Goal: Obtain resource: Obtain resource

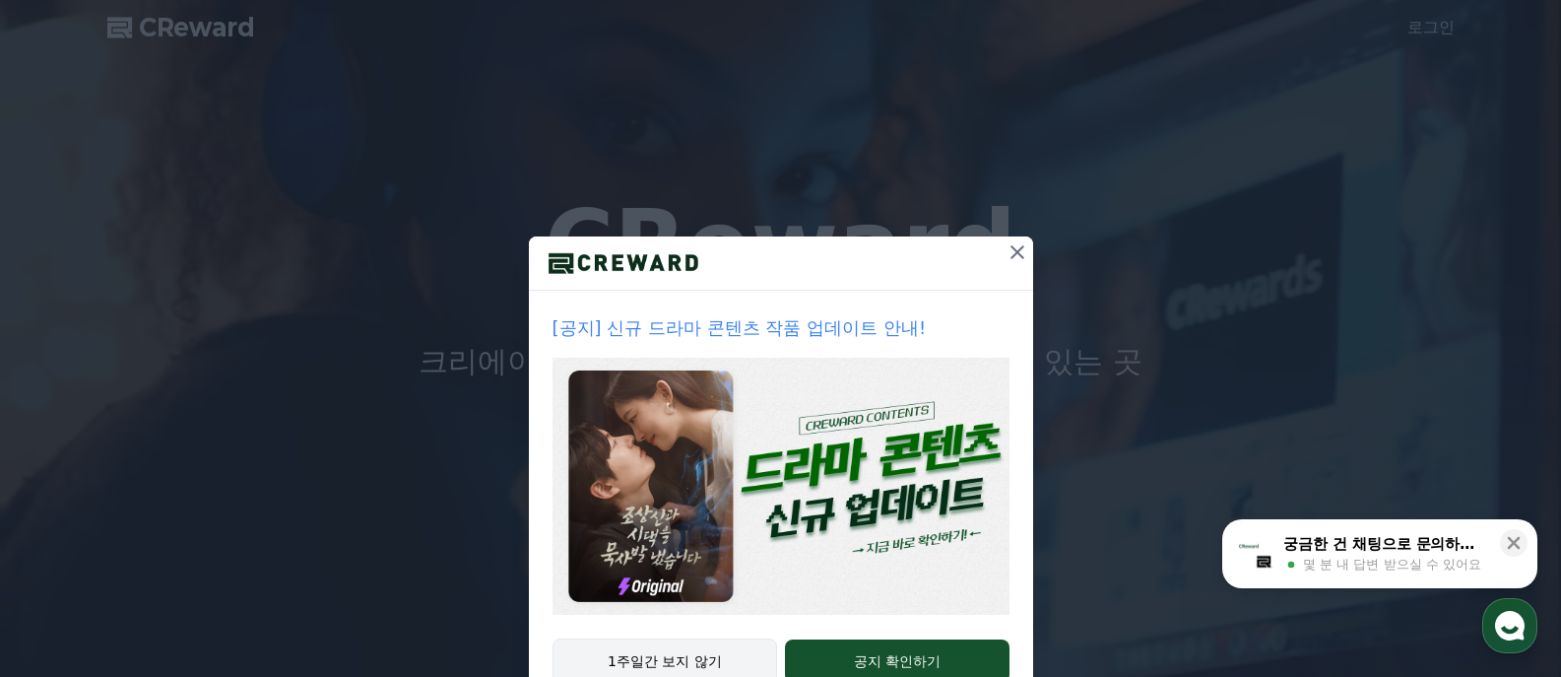
click at [706, 658] on button "1주일간 보지 않기" at bounding box center [665, 660] width 226 height 45
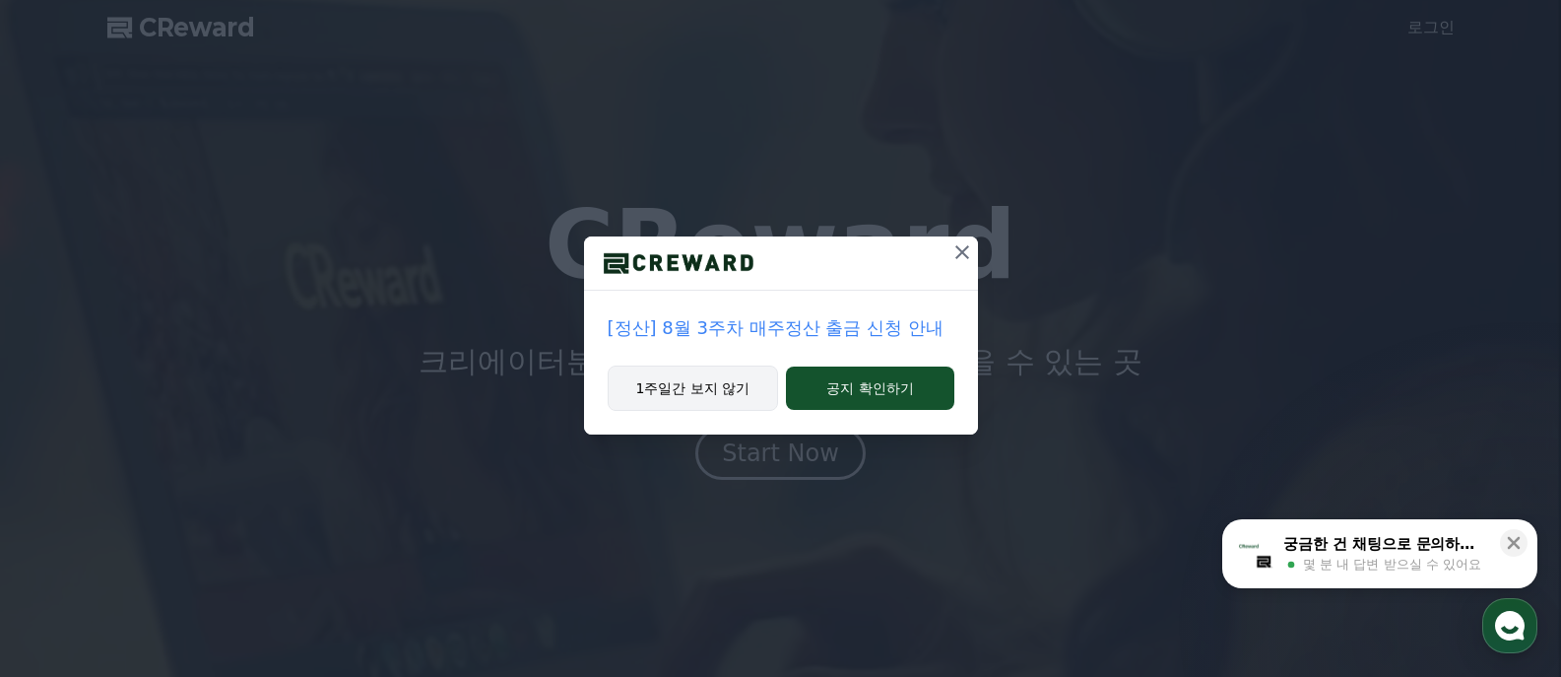
click at [697, 396] on button "1주일간 보지 않기" at bounding box center [693, 387] width 171 height 45
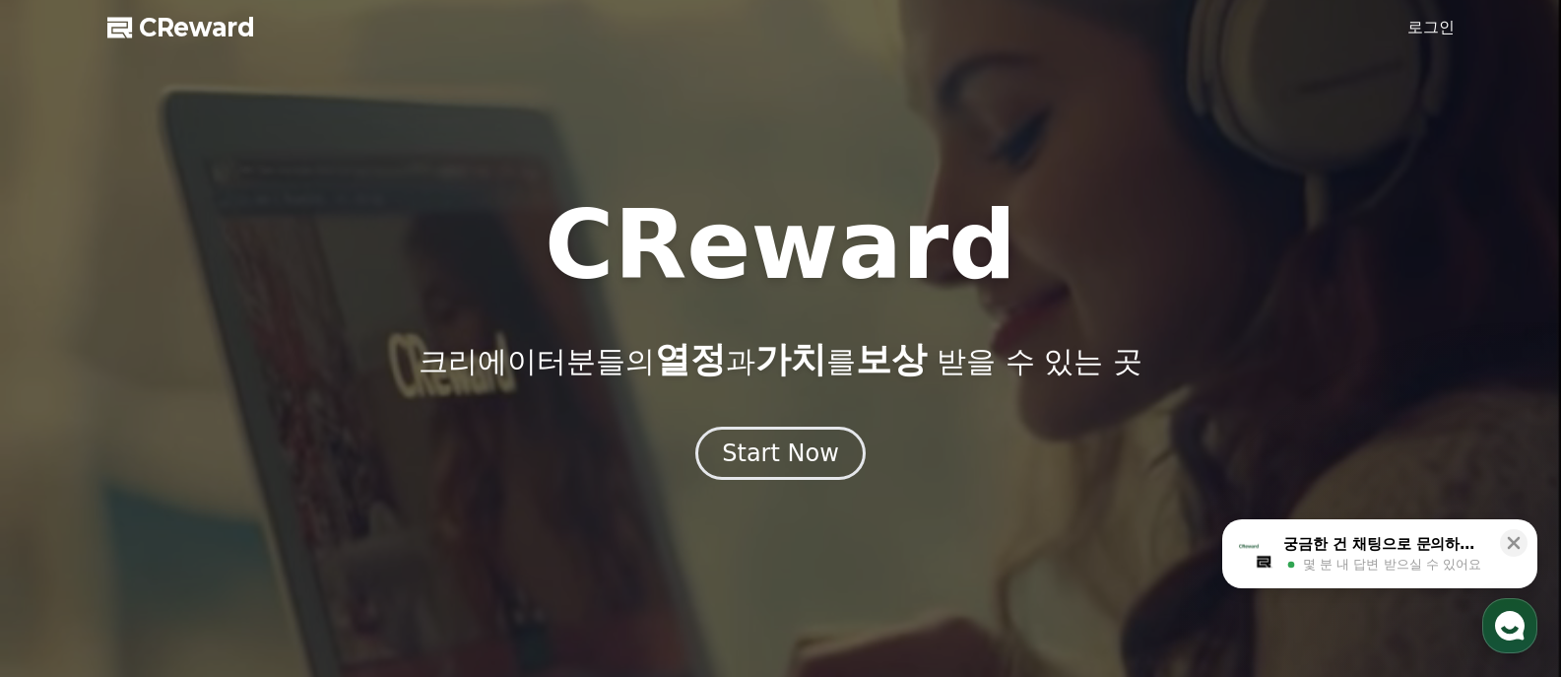
click at [1424, 23] on link "로그인" at bounding box center [1430, 28] width 47 height 24
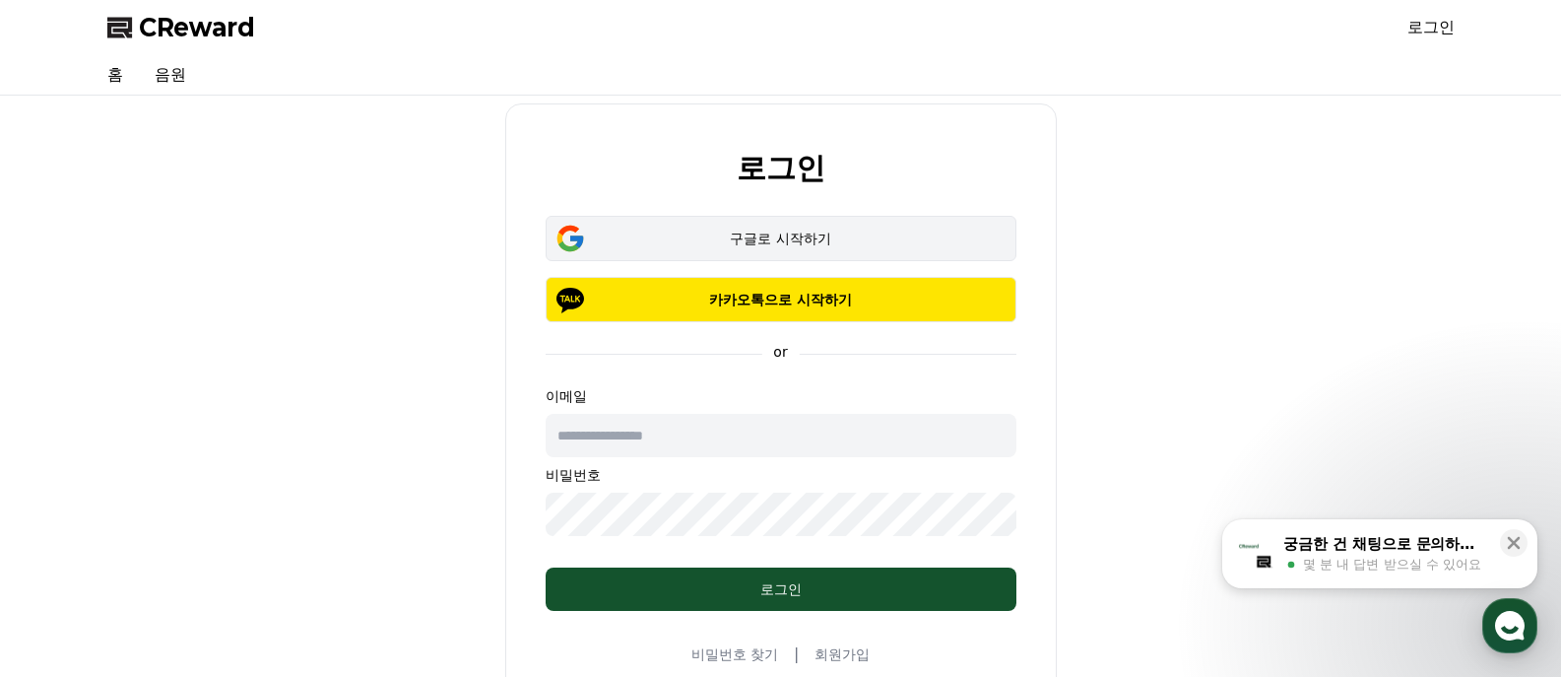
click at [830, 239] on div "구글로 시작하기" at bounding box center [781, 238] width 414 height 20
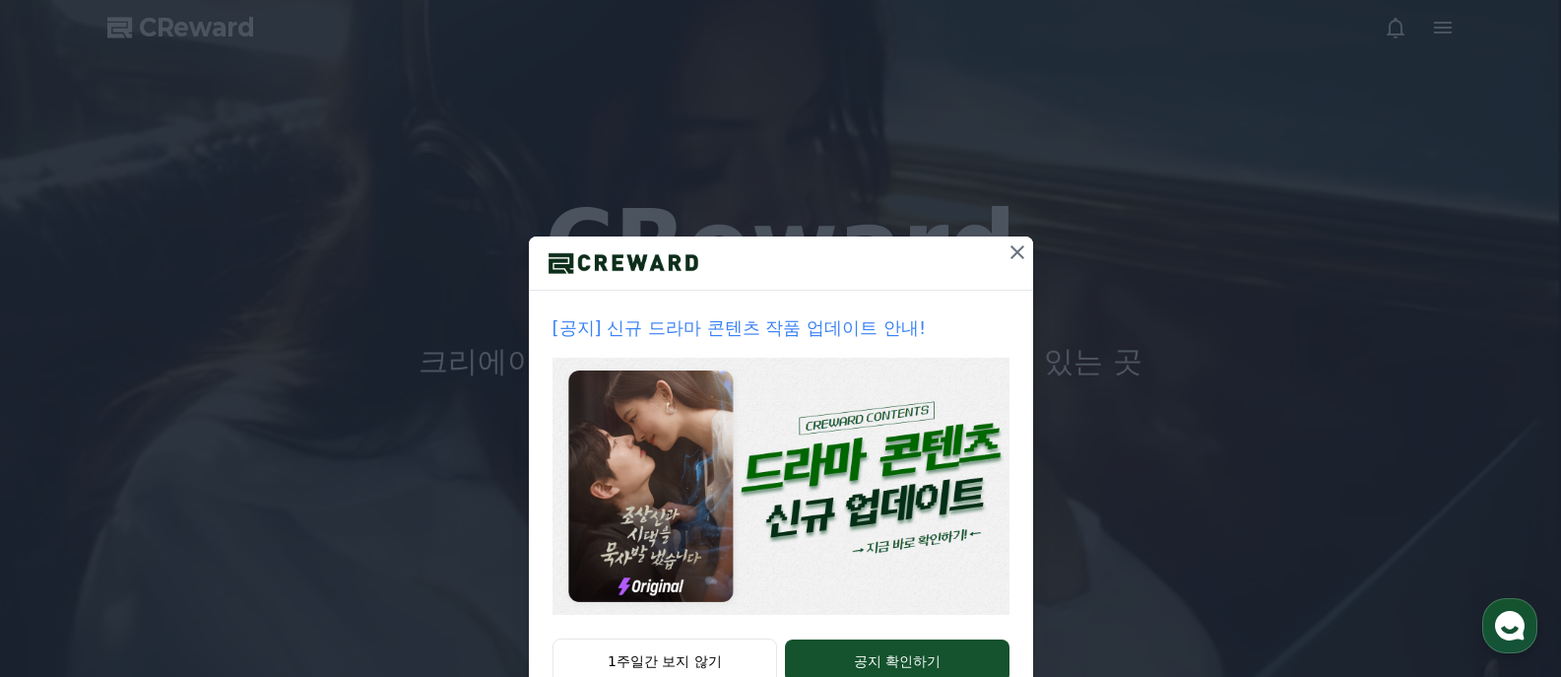
click at [1009, 259] on icon at bounding box center [1018, 252] width 24 height 24
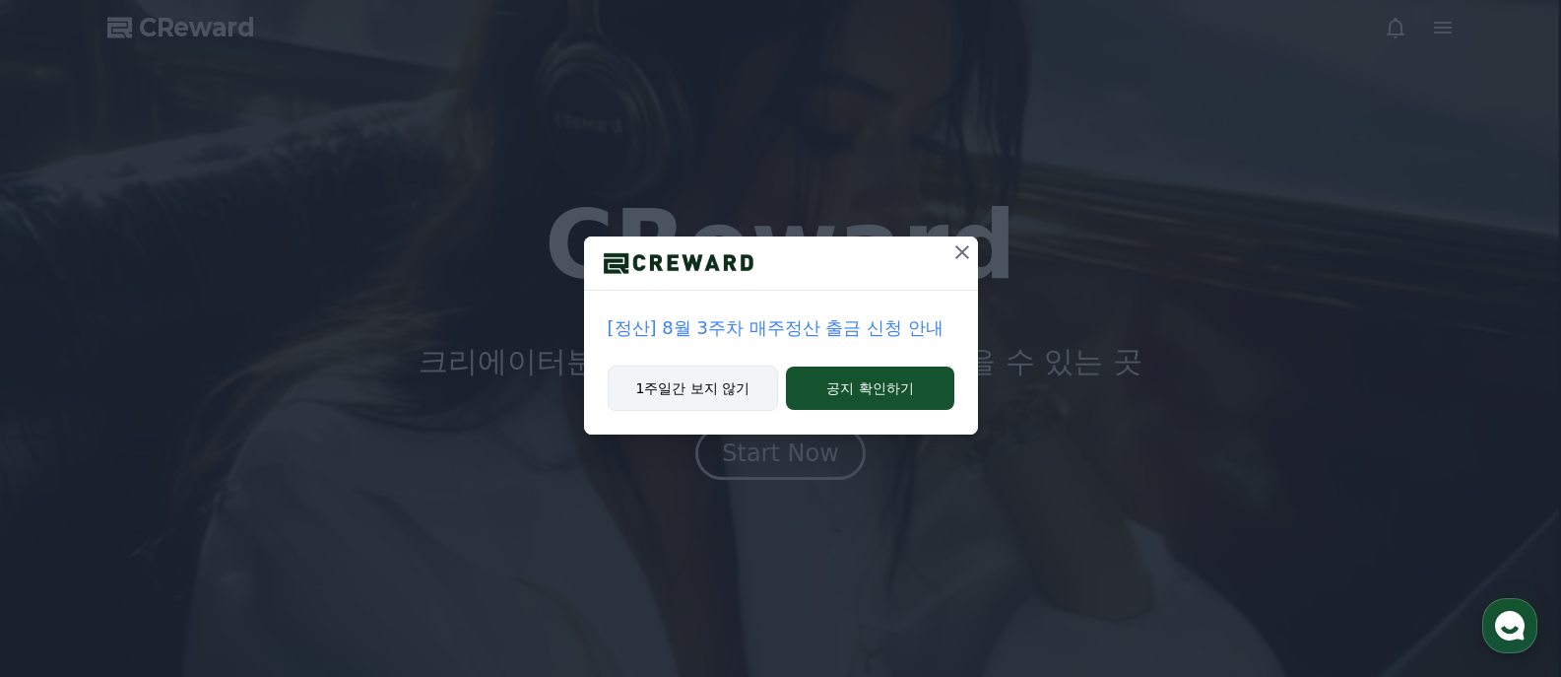
click at [679, 386] on button "1주일간 보지 않기" at bounding box center [693, 387] width 171 height 45
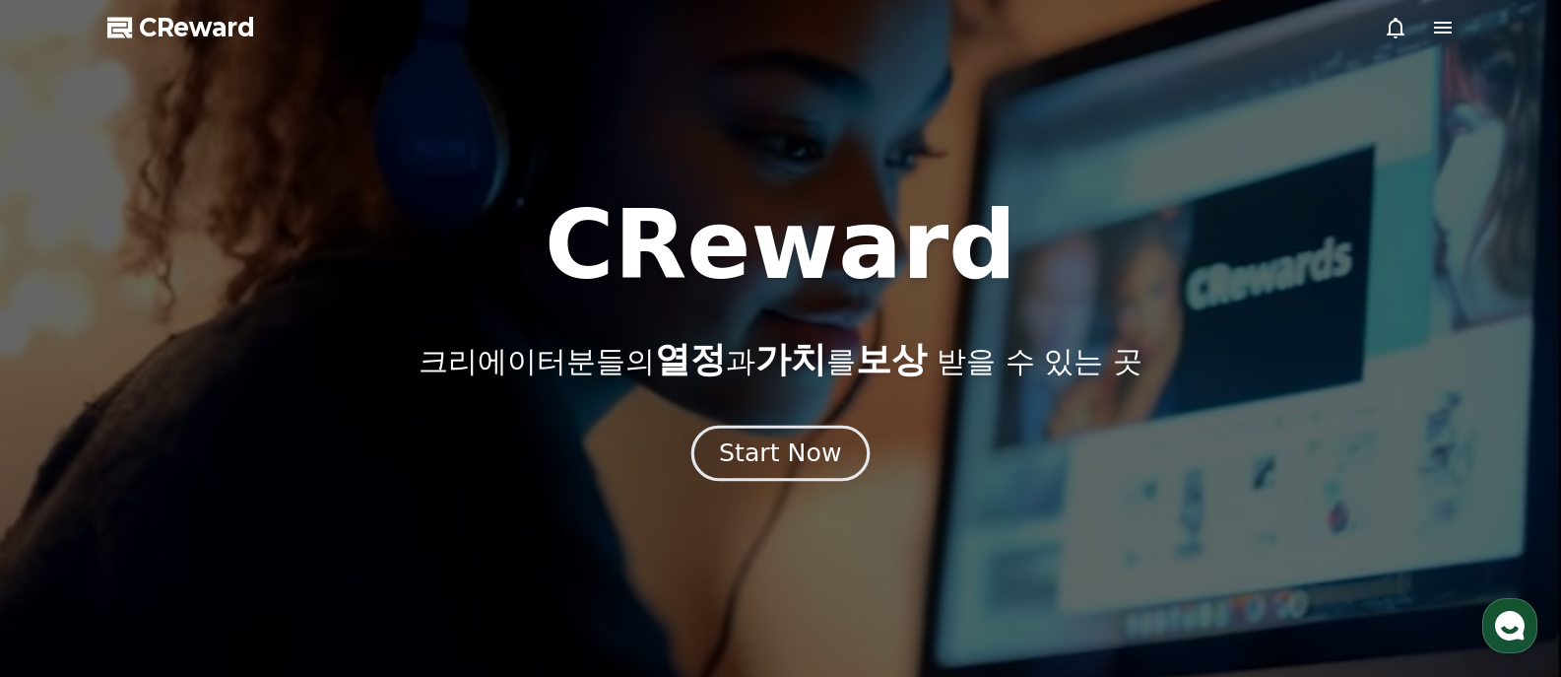
click at [783, 464] on div "Start Now" at bounding box center [780, 452] width 122 height 33
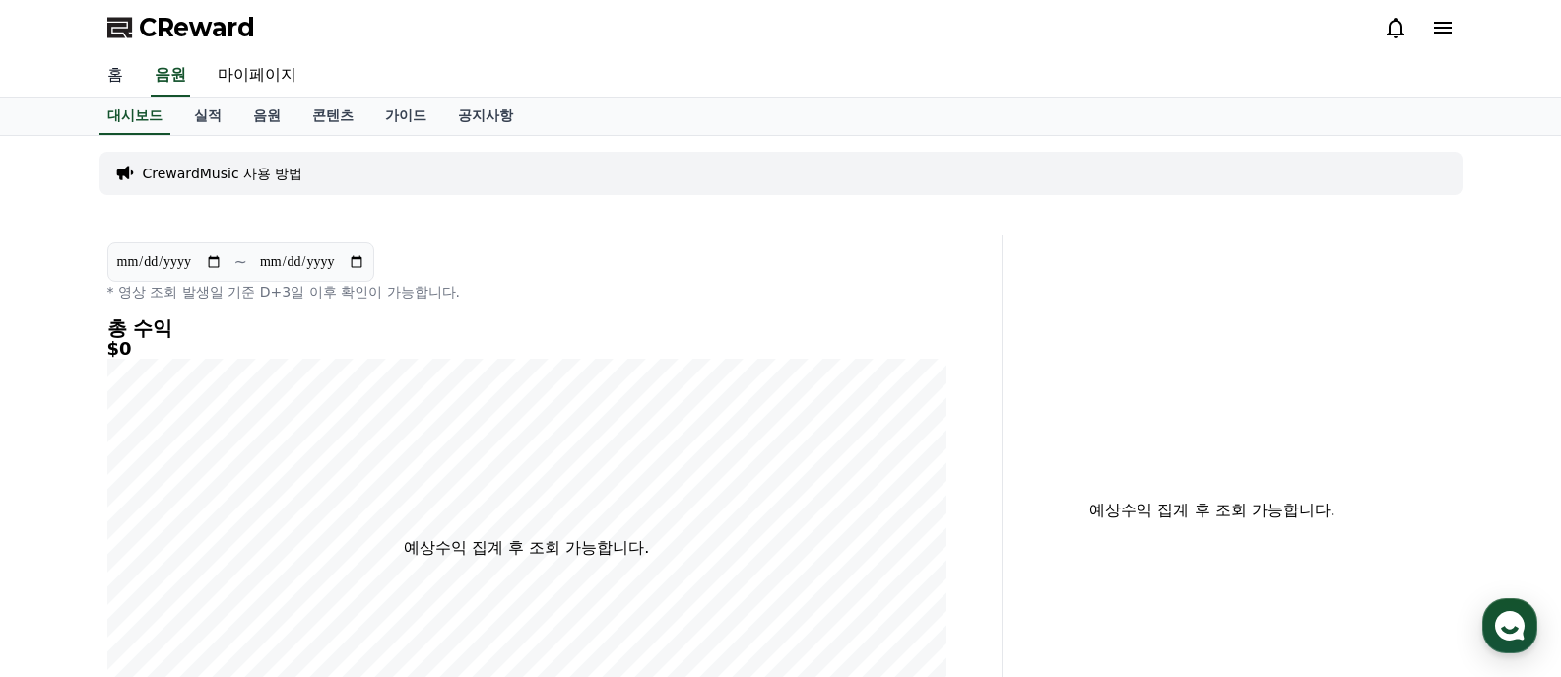
click at [132, 81] on link "홈" at bounding box center [115, 75] width 47 height 41
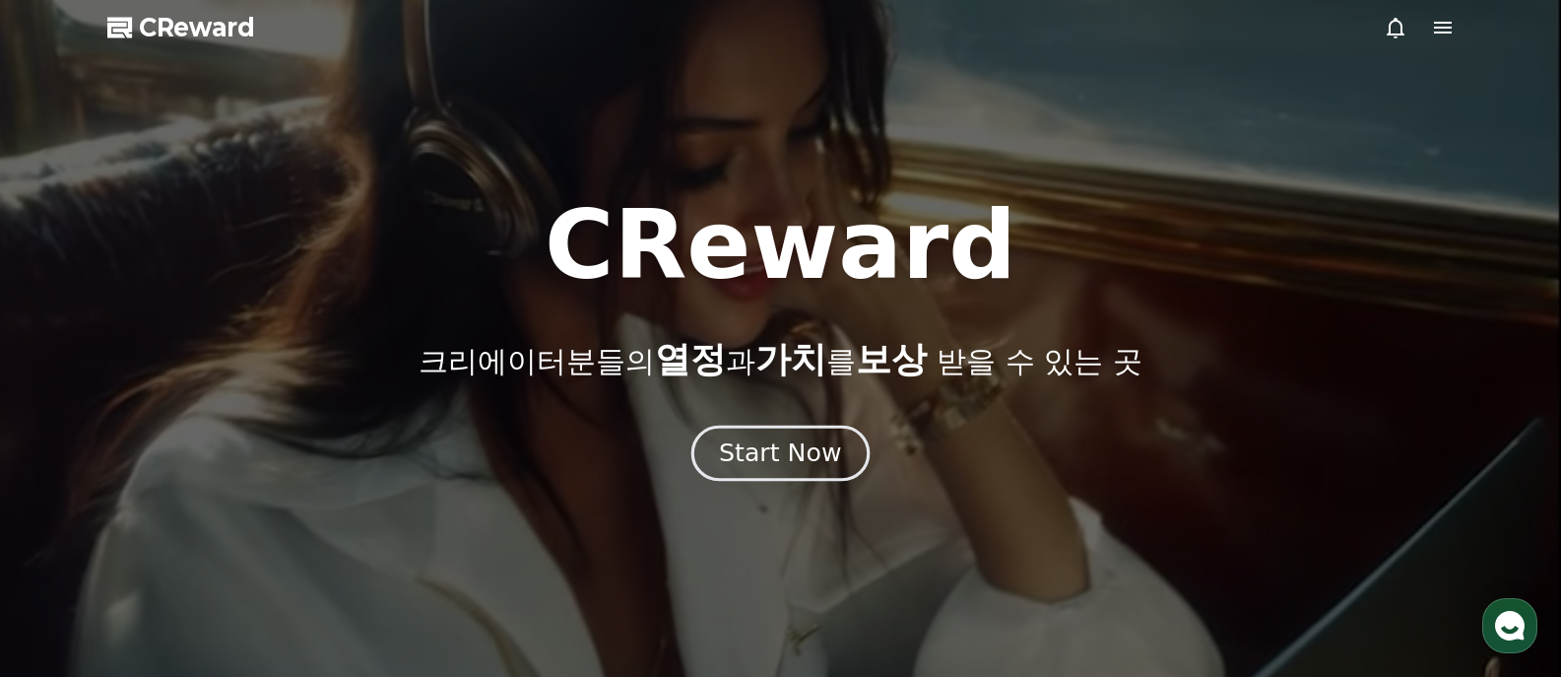
click at [783, 469] on div "Start Now" at bounding box center [780, 452] width 122 height 33
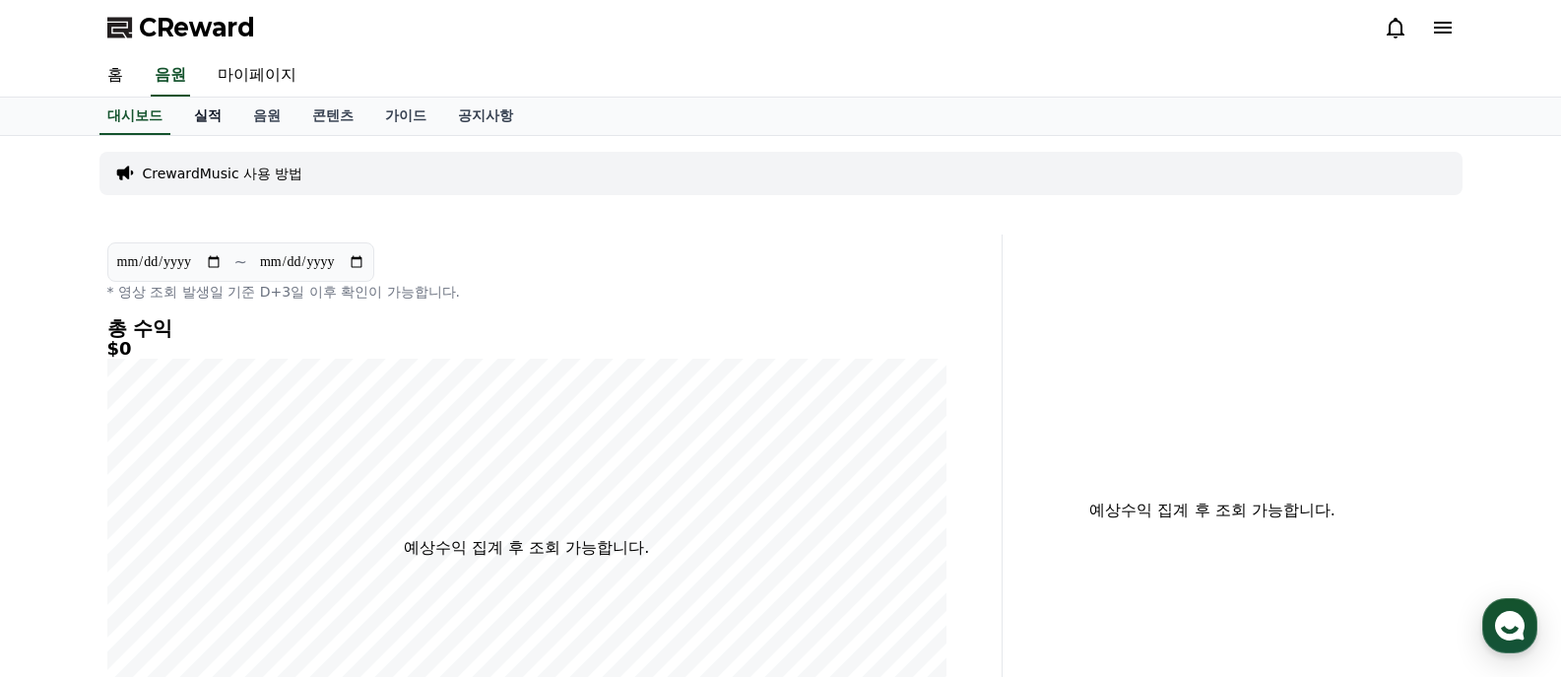
click at [226, 121] on link "실적" at bounding box center [207, 115] width 59 height 37
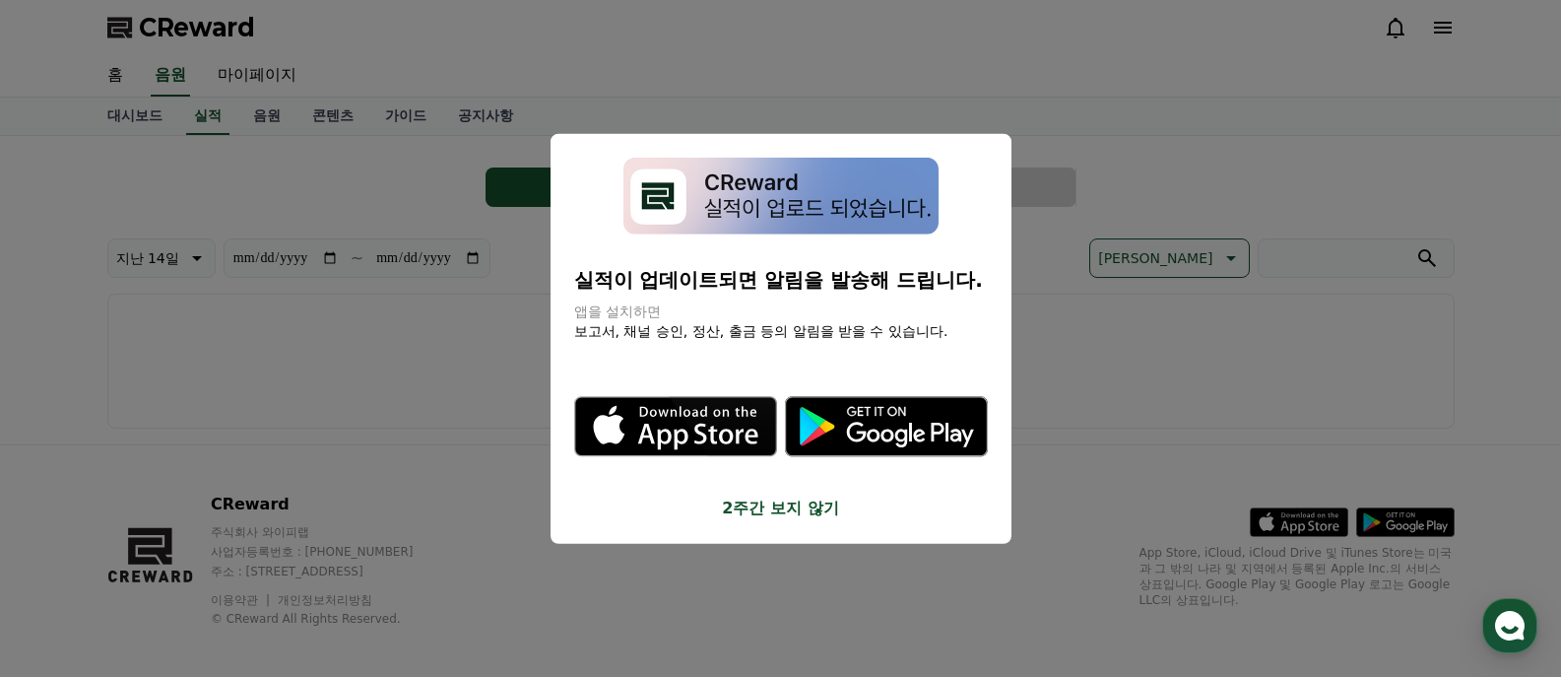
click at [795, 503] on button "2주간 보지 않기" at bounding box center [781, 508] width 414 height 24
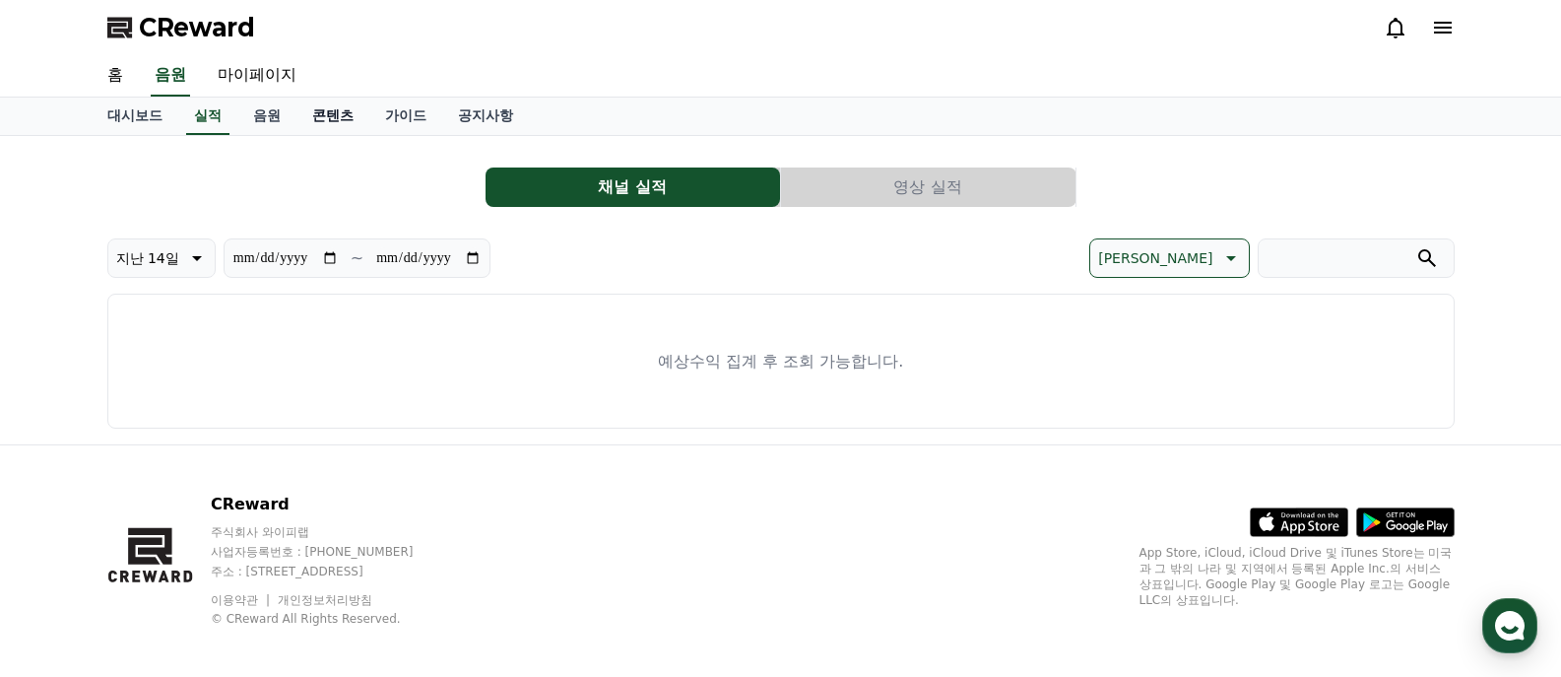
click at [338, 125] on link "콘텐츠" at bounding box center [332, 115] width 73 height 37
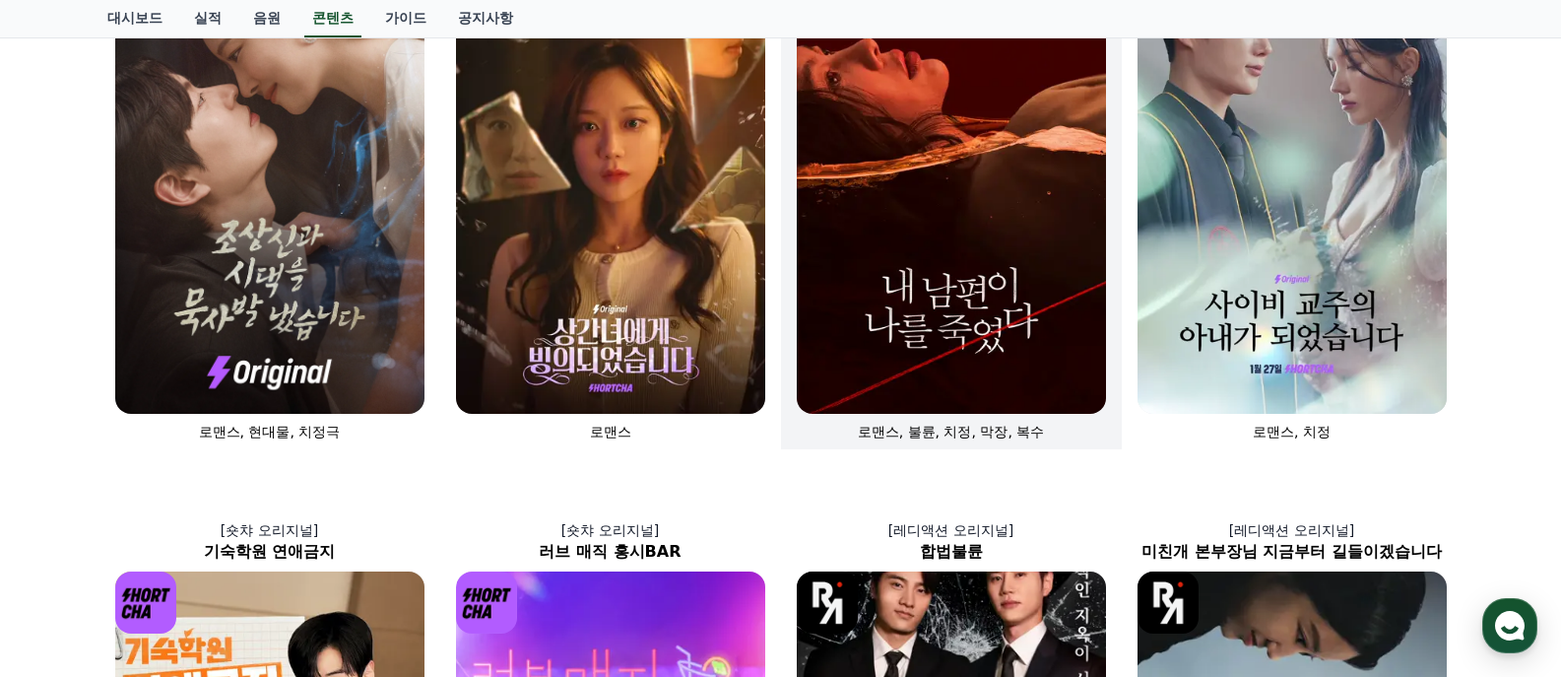
scroll to position [281, 0]
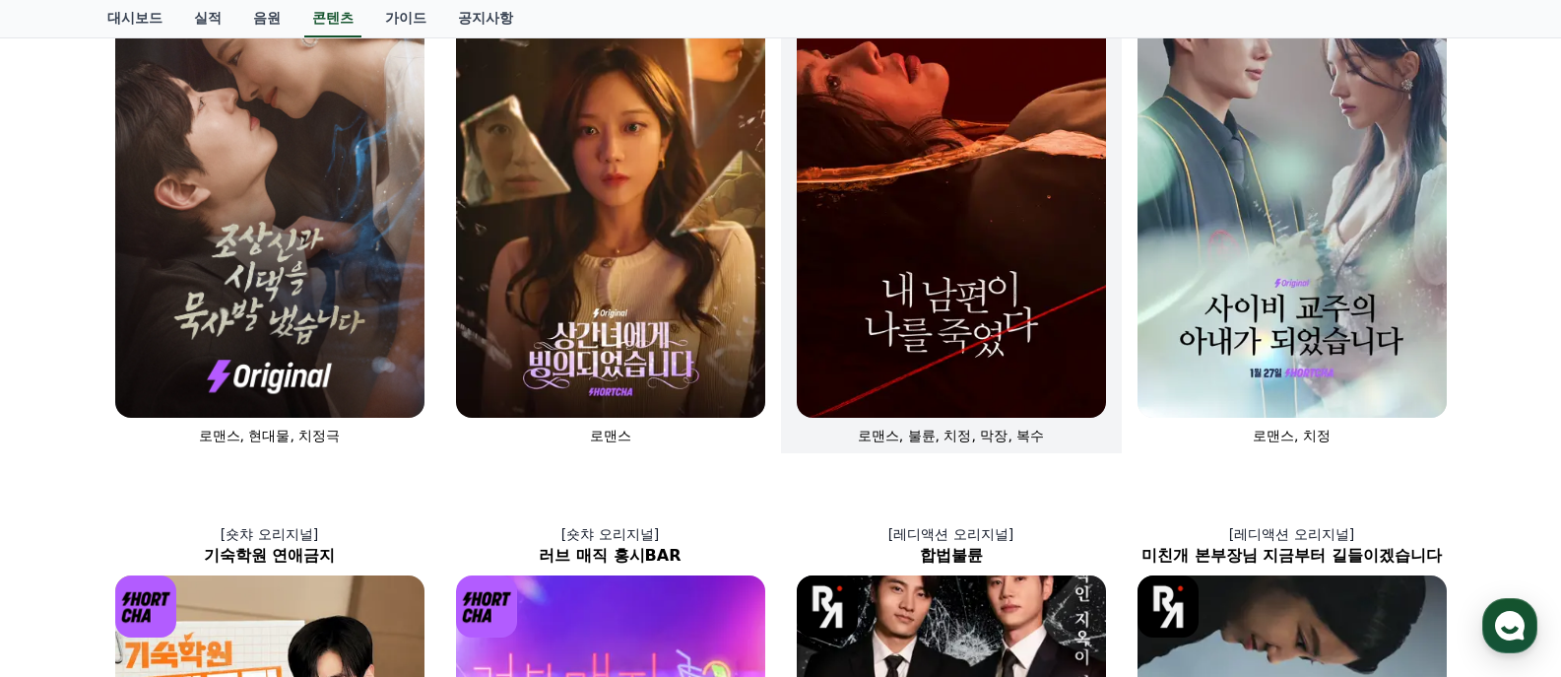
click at [965, 334] on img at bounding box center [951, 186] width 309 height 464
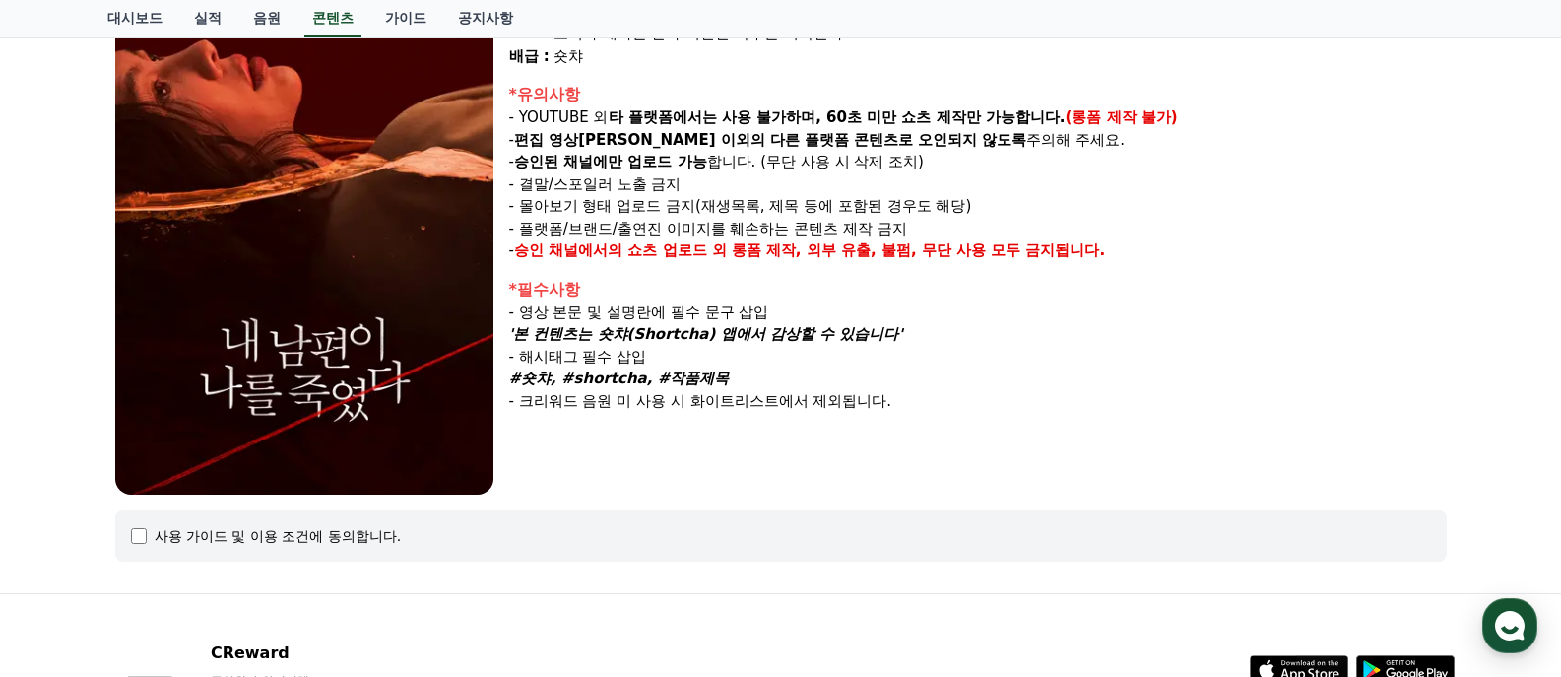
scroll to position [394, 0]
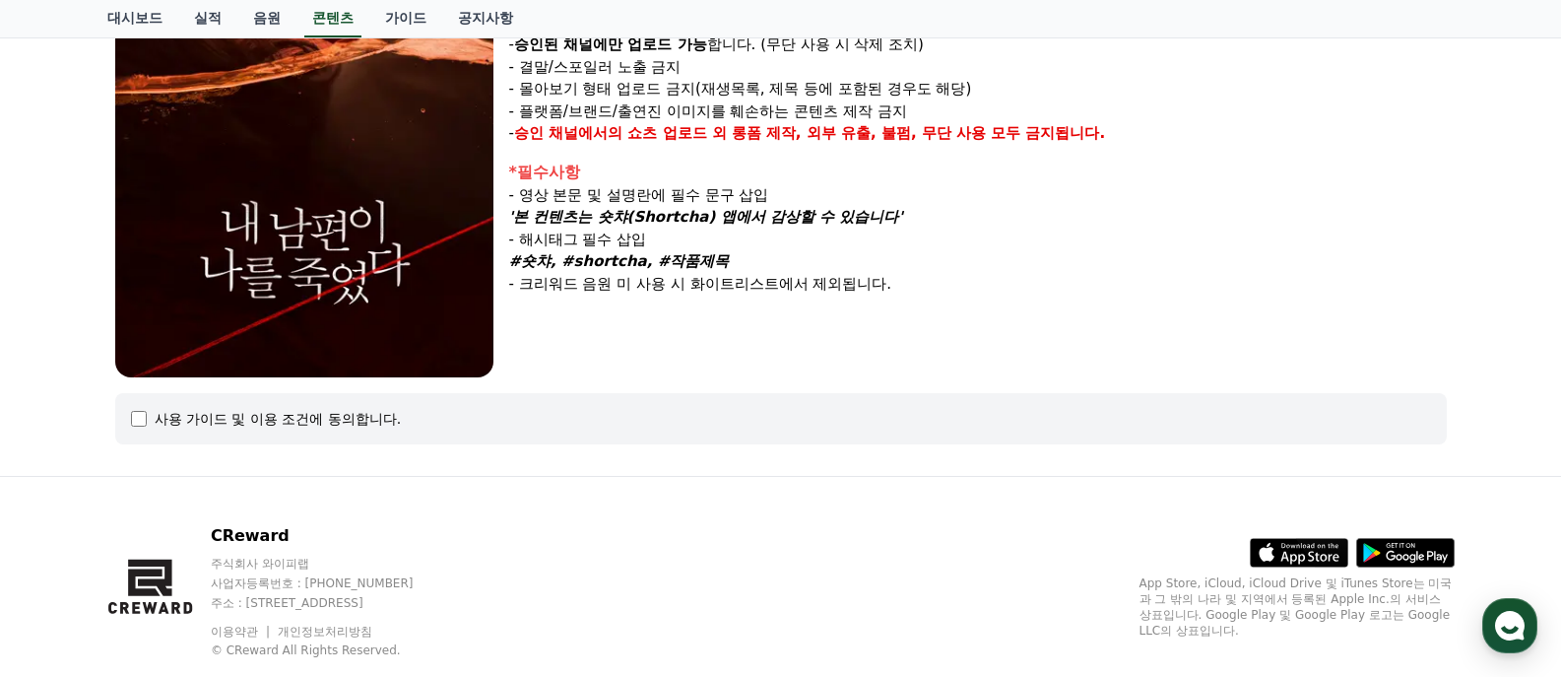
click at [254, 439] on div "사용 가이드 및 이용 조건에 동의합니다." at bounding box center [780, 418] width 1331 height 51
click at [254, 429] on div "사용 가이드 및 이용 조건에 동의합니다." at bounding box center [780, 418] width 1331 height 51
click at [237, 422] on div "사용 가이드 및 이용 조건에 동의합니다." at bounding box center [278, 419] width 247 height 20
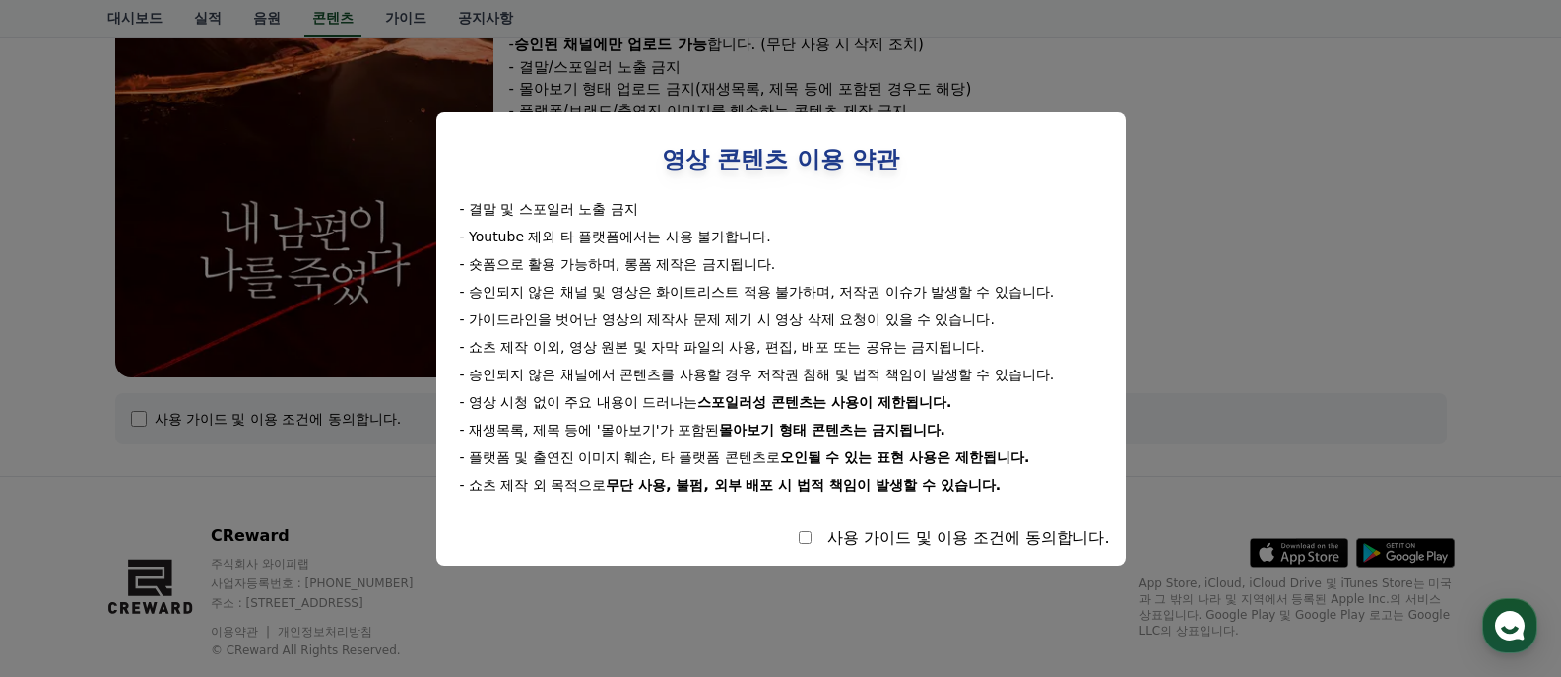
click at [824, 539] on div "사용 가이드 및 이용 조건에 동의합니다." at bounding box center [781, 538] width 658 height 24
select select
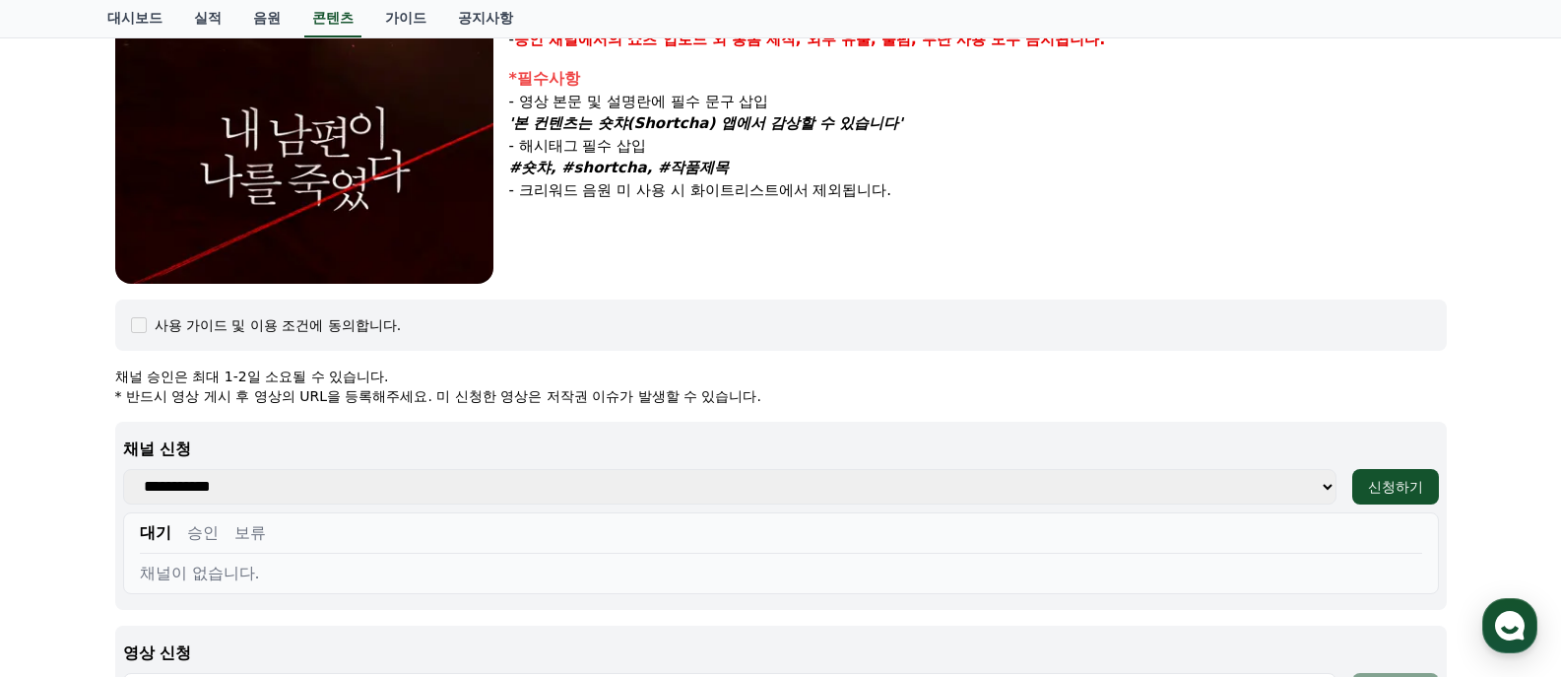
scroll to position [591, 0]
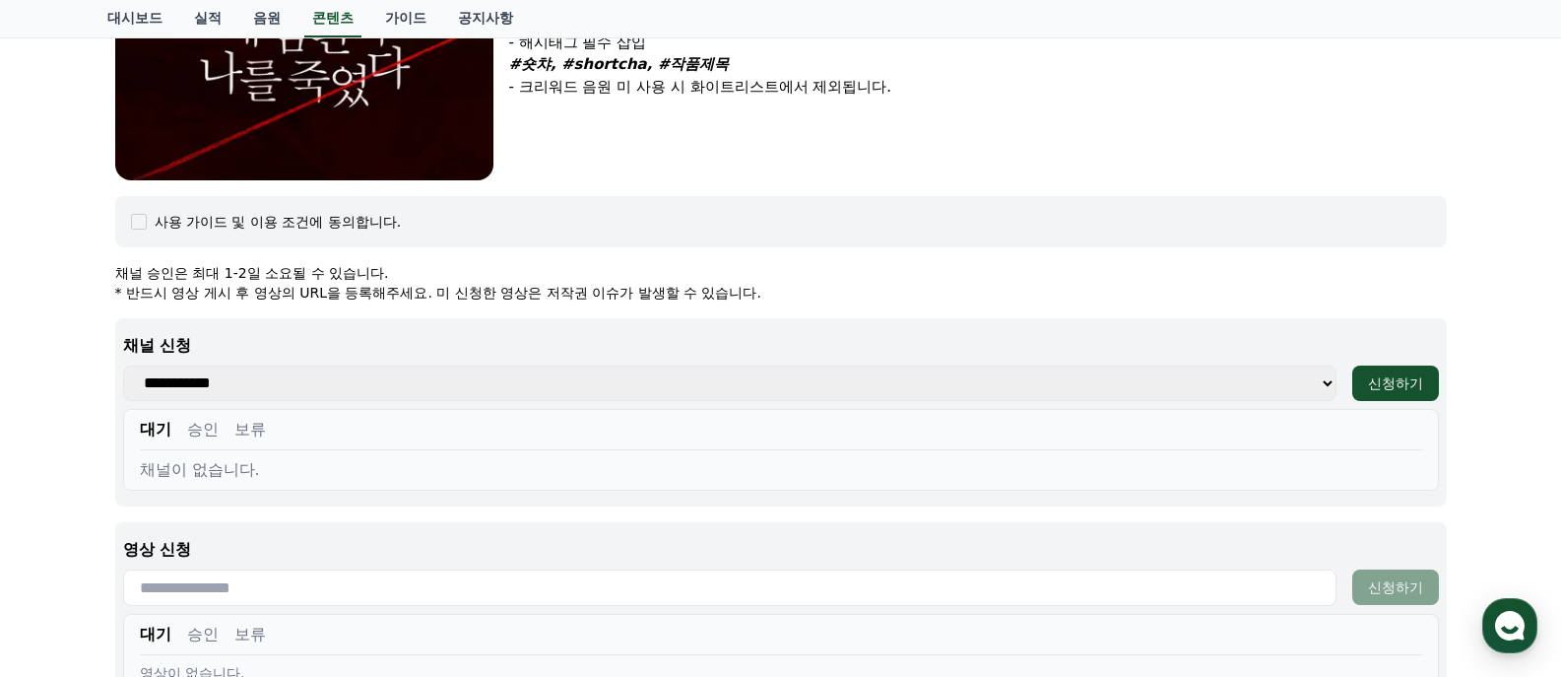
click at [517, 382] on select "**********" at bounding box center [729, 382] width 1213 height 35
select select
click at [123, 365] on select "**********" at bounding box center [729, 382] width 1213 height 35
click at [1412, 398] on button "신청하기" at bounding box center [1395, 382] width 87 height 35
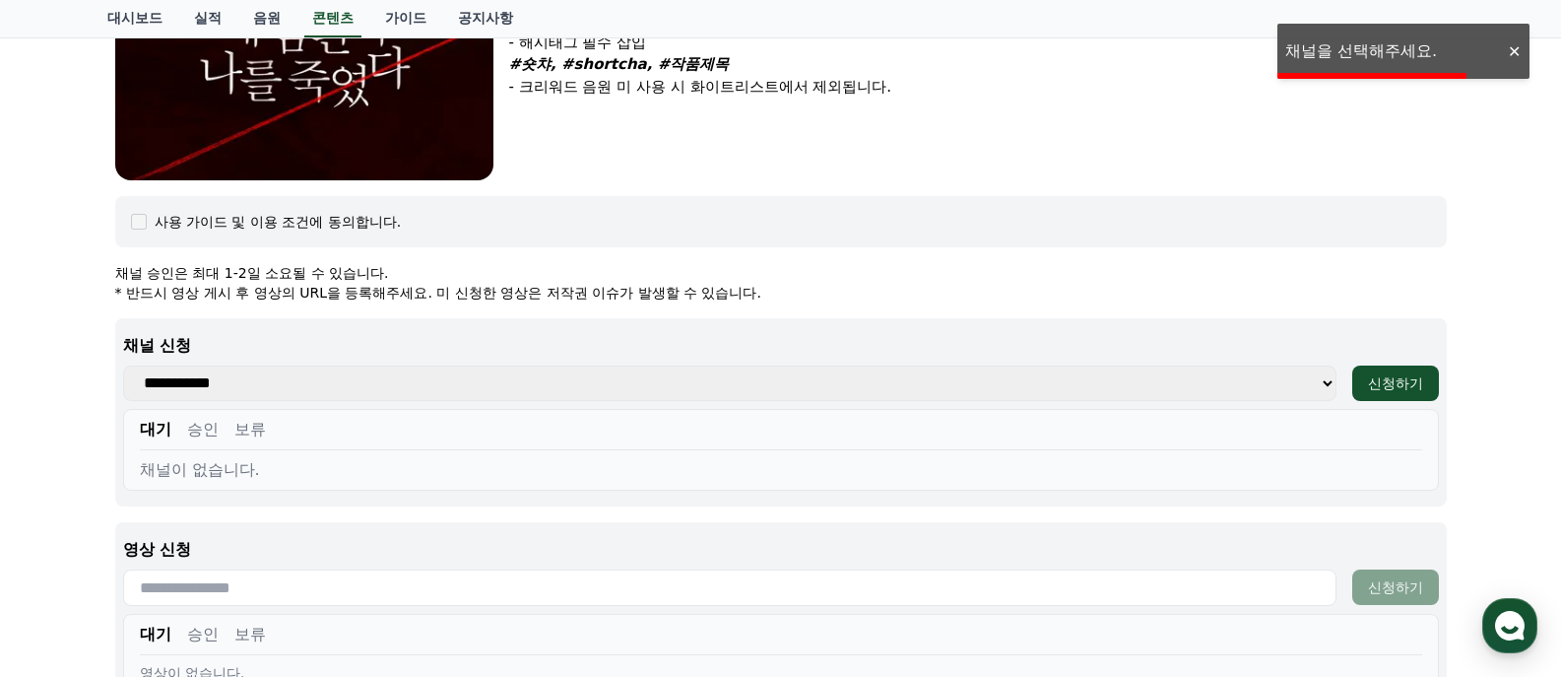
drag, startPoint x: 1441, startPoint y: 258, endPoint x: 1477, endPoint y: 168, distance: 96.7
click at [1448, 249] on div "내 남편이 나를 죽였다 장르 : 로맨스, 불륜, 치정, 막장, 복수 출연 : 윤선아, 하선재, 권도하, 송민경 내용 : 믿었던 남편에게 살해당…" at bounding box center [780, 199] width 1347 height 1276
click at [1509, 59] on div at bounding box center [1514, 51] width 32 height 19
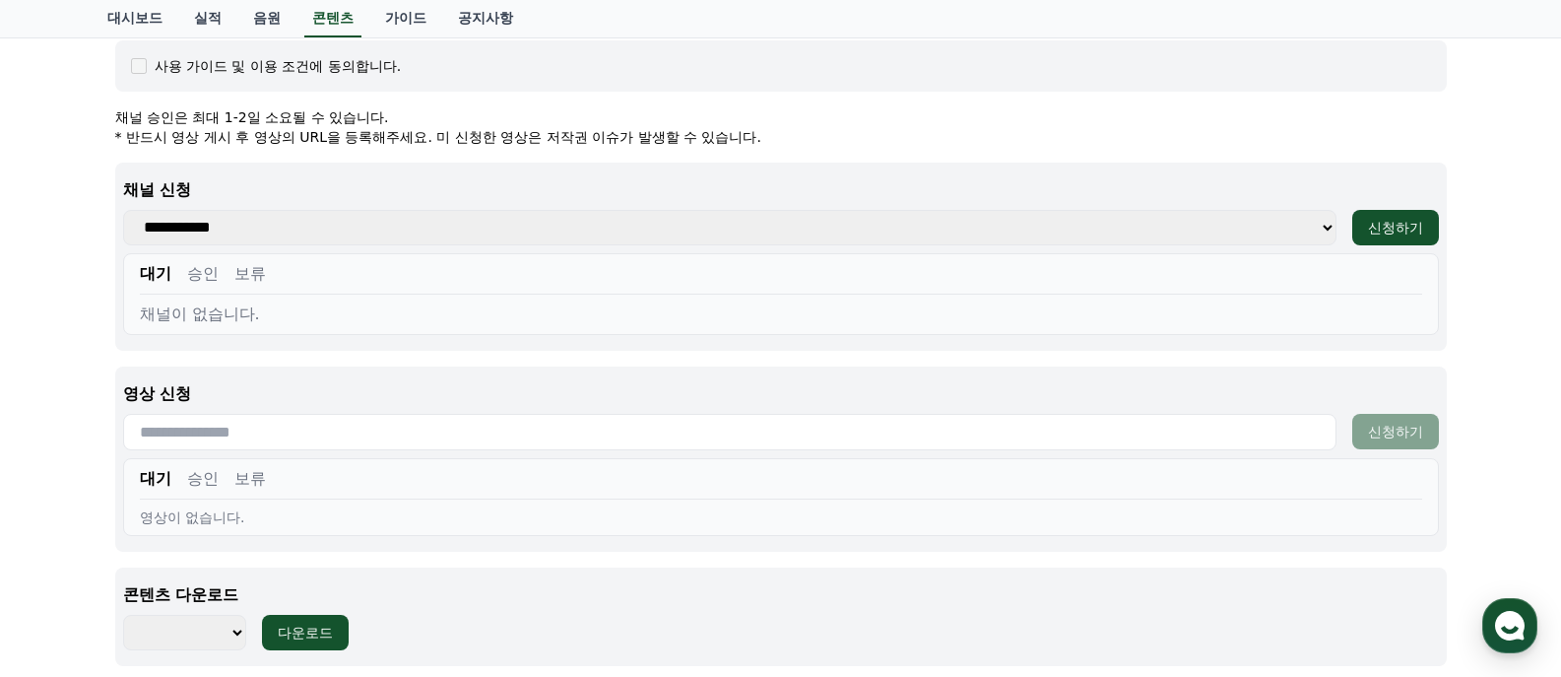
scroll to position [788, 0]
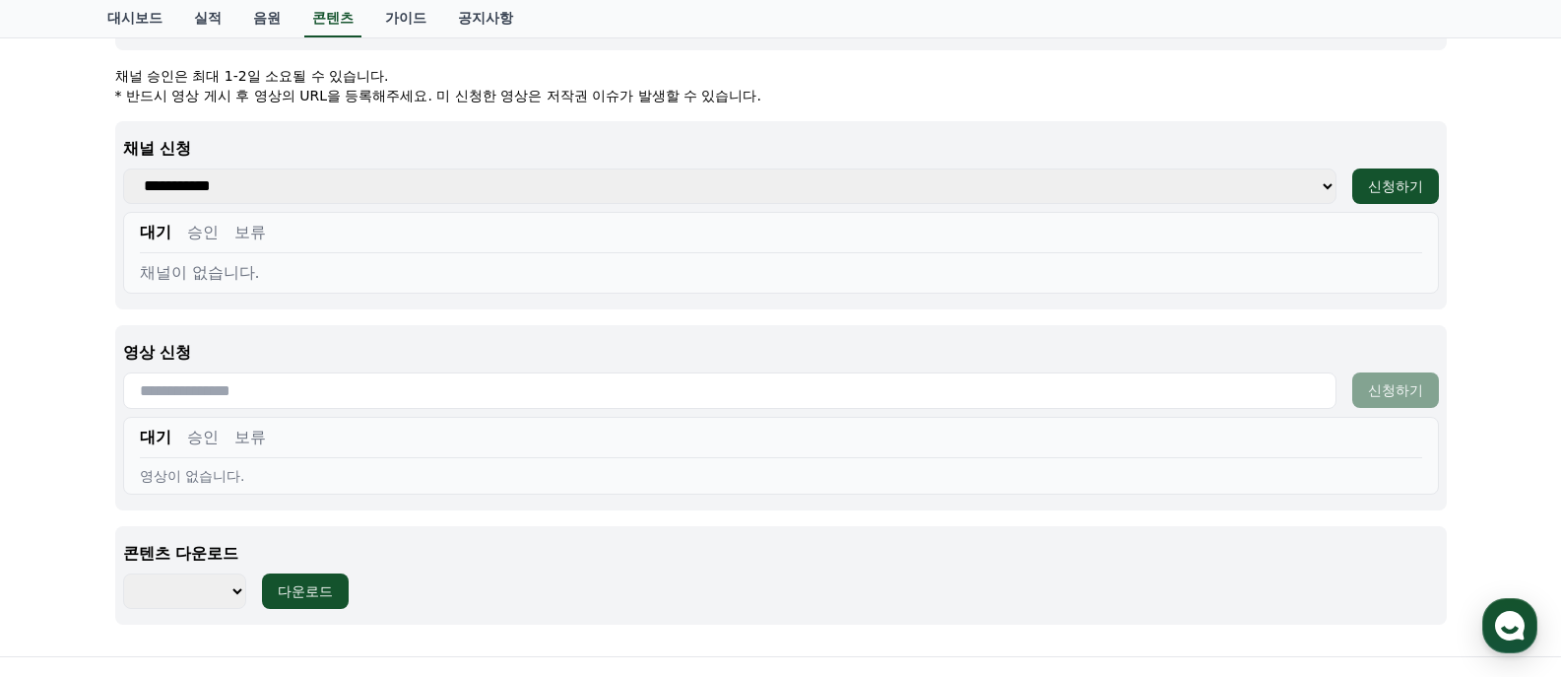
click at [203, 593] on select "******** ******** ******** ******** ******** ******** ******** ******** *******…" at bounding box center [184, 590] width 123 height 35
click at [58, 495] on div "내 남편이 나를 죽였다 장르 : 로맨스, 불륜, 치정, 막장, 복수 출연 : 윤선아, 하선재, 권도하, 송민경 내용 : 믿었던 남편에게 살해당…" at bounding box center [780, 2] width 1561 height 1308
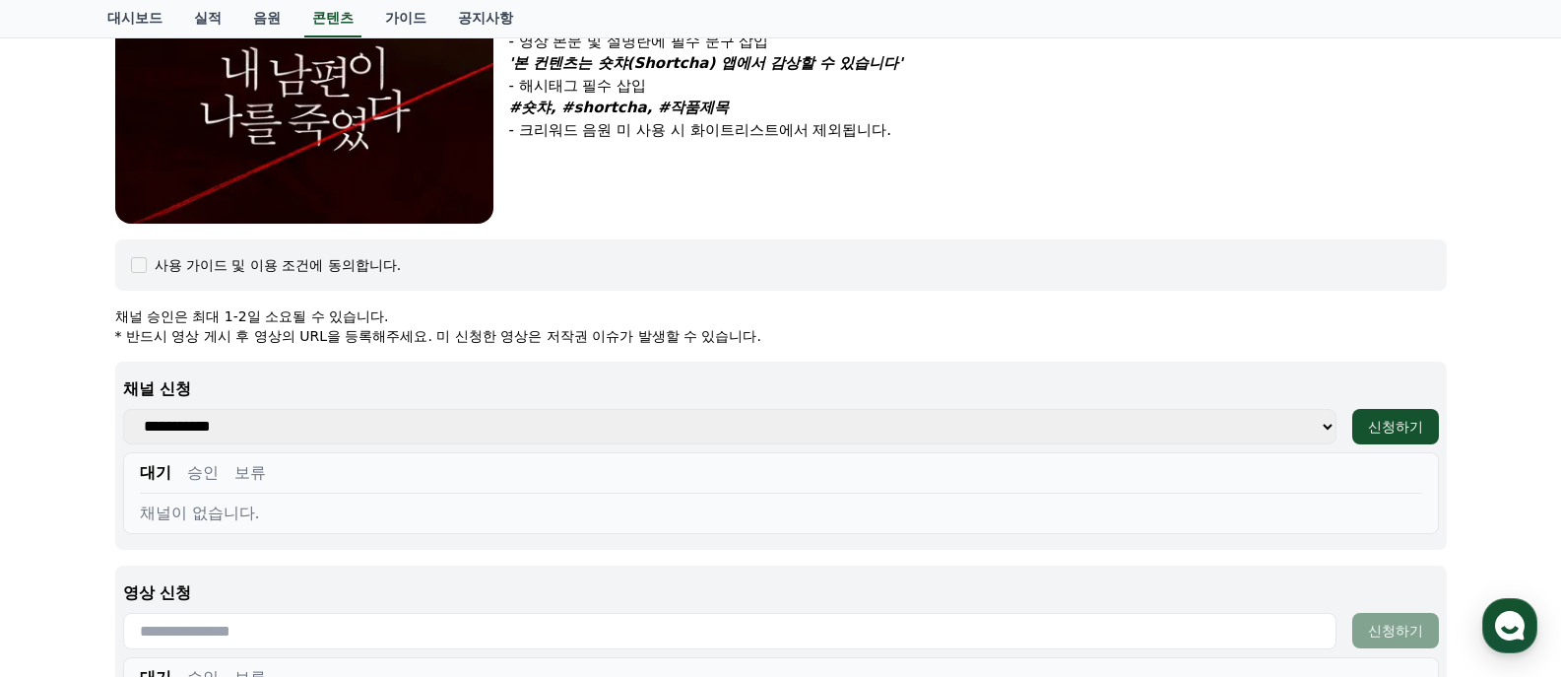
scroll to position [591, 0]
